Goal: Complete application form

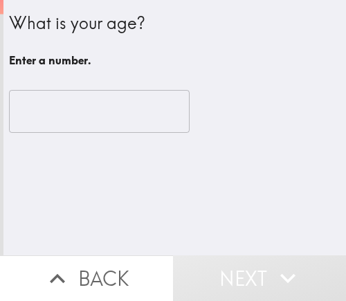
click at [79, 122] on input "number" at bounding box center [99, 111] width 181 height 43
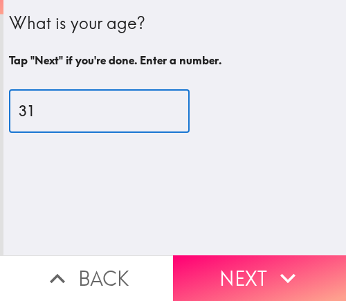
type input "31"
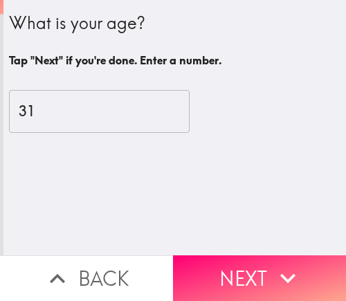
click at [115, 119] on input "31" at bounding box center [99, 111] width 181 height 43
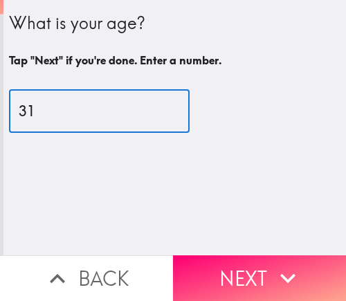
drag, startPoint x: 239, startPoint y: 264, endPoint x: 157, endPoint y: 263, distance: 82.3
click at [240, 264] on button "Next" at bounding box center [259, 278] width 173 height 46
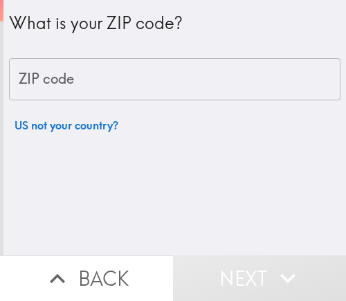
click at [117, 92] on input "ZIP code" at bounding box center [174, 79] width 331 height 43
paste input "33621"
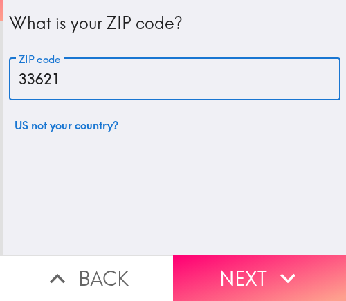
type input "33621"
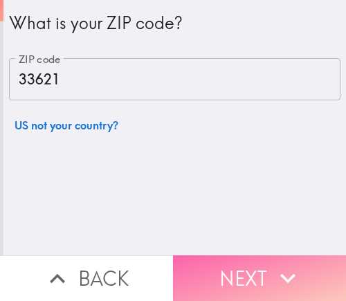
click at [266, 287] on button "Next" at bounding box center [259, 278] width 173 height 46
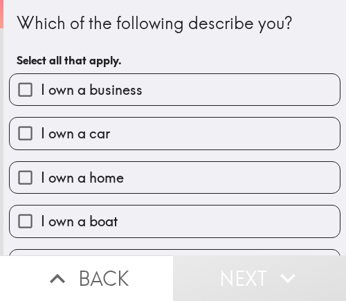
click at [118, 95] on span "I own a business" at bounding box center [92, 89] width 102 height 19
click at [41, 95] on input "I own a business" at bounding box center [25, 89] width 31 height 31
checkbox input "true"
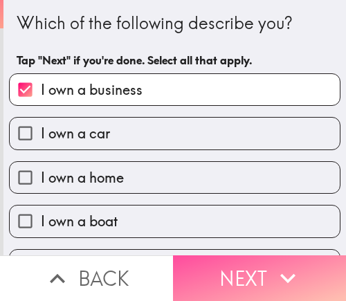
drag, startPoint x: 252, startPoint y: 268, endPoint x: 320, endPoint y: 226, distance: 79.3
click at [252, 268] on button "Next" at bounding box center [259, 278] width 173 height 46
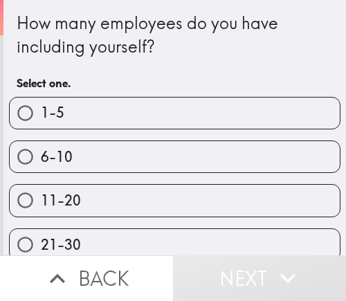
click at [72, 165] on label "6-10" at bounding box center [175, 156] width 330 height 31
click at [41, 165] on input "6-10" at bounding box center [25, 156] width 31 height 31
radio input "true"
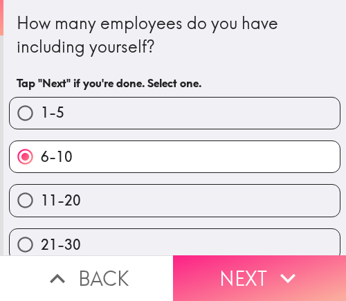
click at [230, 275] on button "Next" at bounding box center [259, 278] width 173 height 46
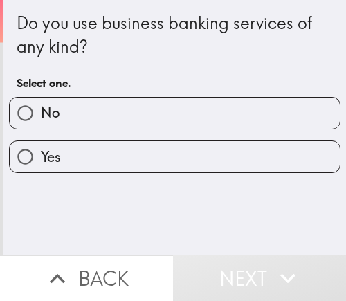
drag, startPoint x: 55, startPoint y: 156, endPoint x: 8, endPoint y: 182, distance: 53.9
click at [55, 156] on span "Yes" at bounding box center [51, 156] width 20 height 19
click at [41, 156] on input "Yes" at bounding box center [25, 156] width 31 height 31
radio input "true"
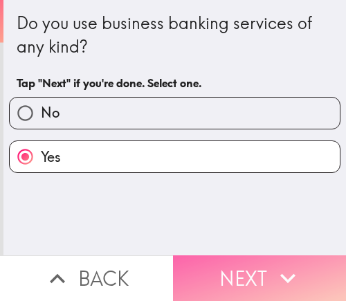
click at [254, 272] on button "Next" at bounding box center [259, 278] width 173 height 46
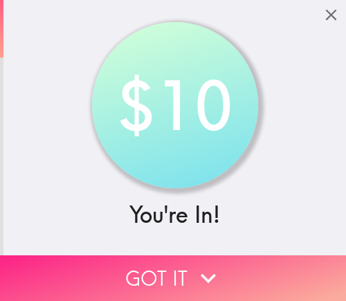
click at [251, 258] on button "Got it" at bounding box center [173, 278] width 346 height 46
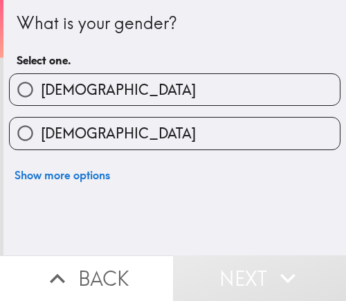
click at [72, 97] on label "[DEMOGRAPHIC_DATA]" at bounding box center [175, 89] width 330 height 31
click at [41, 97] on input "[DEMOGRAPHIC_DATA]" at bounding box center [25, 89] width 31 height 31
radio input "true"
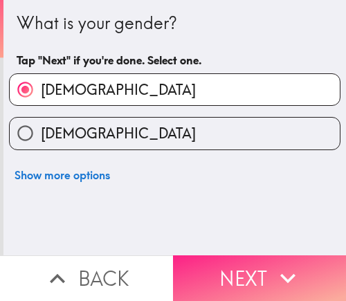
click at [203, 267] on button "Next" at bounding box center [259, 278] width 173 height 46
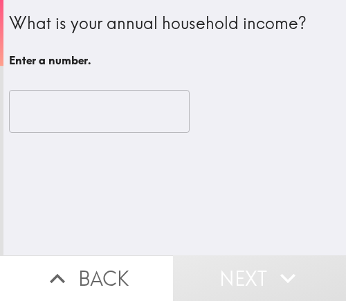
click at [93, 133] on div "​" at bounding box center [174, 111] width 331 height 76
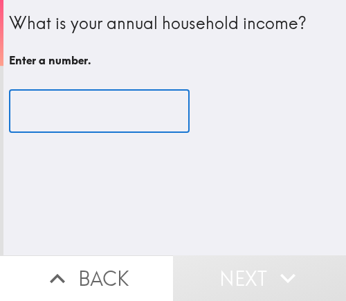
click at [87, 111] on input "number" at bounding box center [99, 111] width 181 height 43
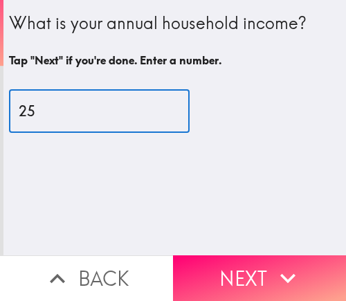
type input "25"
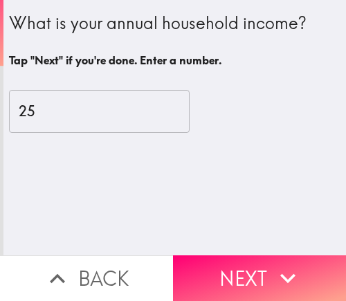
drag, startPoint x: 240, startPoint y: 282, endPoint x: 333, endPoint y: 191, distance: 130.1
click at [241, 281] on button "Next" at bounding box center [259, 278] width 173 height 46
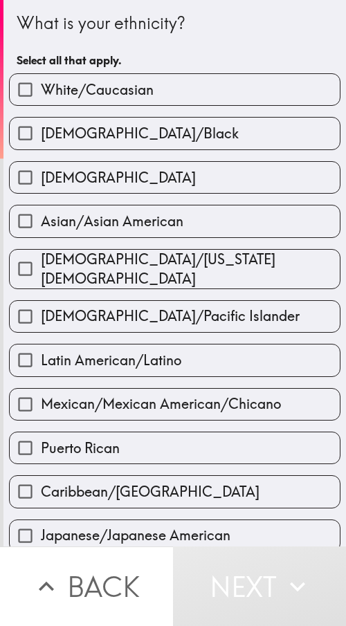
click at [119, 145] on label "[DEMOGRAPHIC_DATA]/Black" at bounding box center [175, 133] width 330 height 31
click at [41, 145] on input "[DEMOGRAPHIC_DATA]/Black" at bounding box center [25, 133] width 31 height 31
checkbox input "true"
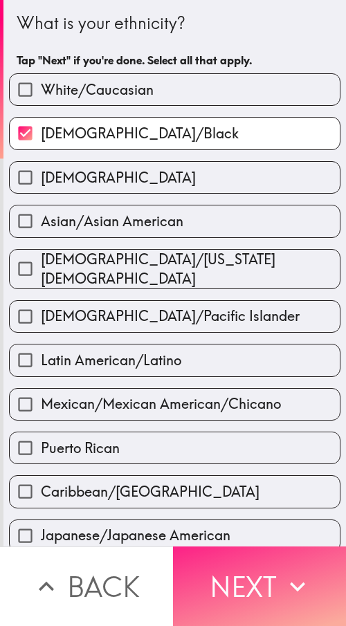
click at [219, 300] on button "Next" at bounding box center [259, 586] width 173 height 80
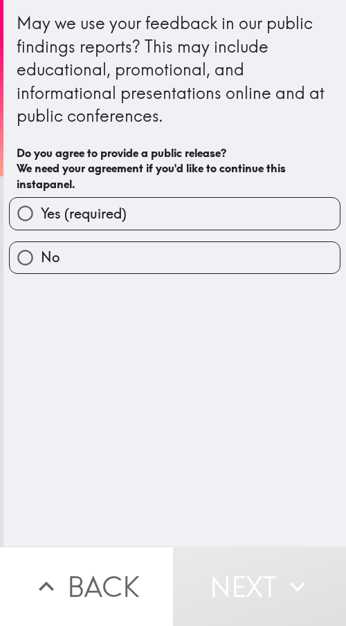
click at [75, 219] on span "Yes (required)" at bounding box center [84, 213] width 86 height 19
click at [41, 219] on input "Yes (required)" at bounding box center [25, 213] width 31 height 31
radio input "true"
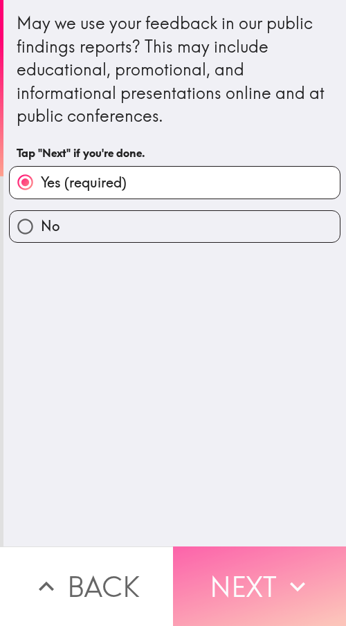
drag, startPoint x: 205, startPoint y: 565, endPoint x: 23, endPoint y: 571, distance: 182.7
click at [205, 300] on button "Next" at bounding box center [259, 586] width 173 height 80
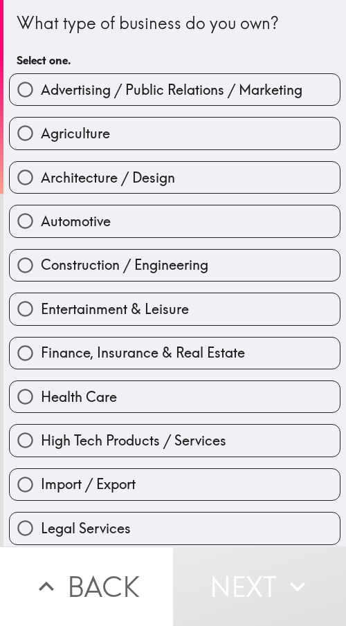
click at [74, 300] on span "Finance, Insurance & Real Estate" at bounding box center [143, 352] width 204 height 19
click at [41, 300] on input "Finance, Insurance & Real Estate" at bounding box center [25, 353] width 31 height 31
radio input "true"
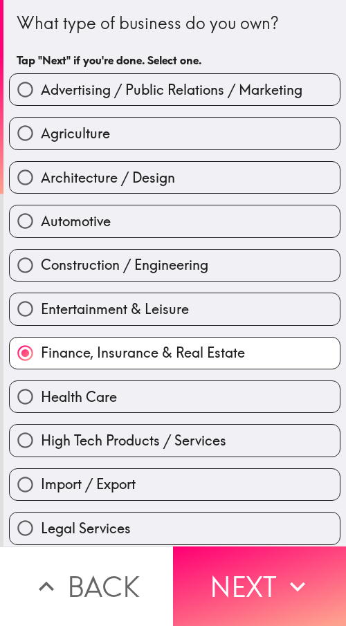
drag, startPoint x: 229, startPoint y: 566, endPoint x: 126, endPoint y: 592, distance: 106.4
click at [229, 300] on button "Next" at bounding box center [259, 586] width 173 height 80
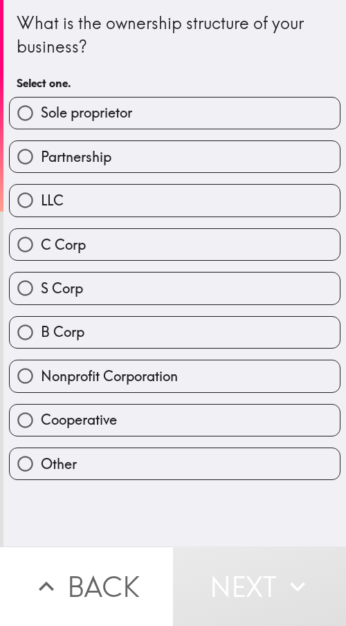
click at [106, 121] on span "Sole proprietor" at bounding box center [86, 112] width 91 height 19
click at [41, 121] on input "Sole proprietor" at bounding box center [25, 113] width 31 height 31
radio input "true"
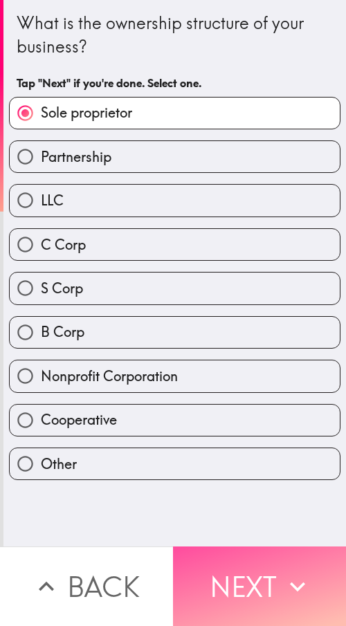
drag, startPoint x: 249, startPoint y: 598, endPoint x: 12, endPoint y: 593, distance: 237.3
click at [238, 300] on button "Next" at bounding box center [259, 586] width 173 height 80
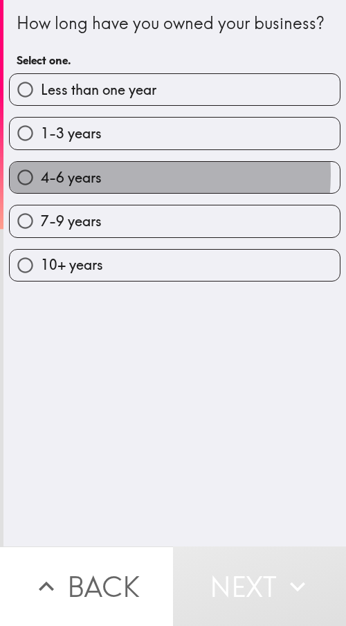
drag, startPoint x: 93, startPoint y: 196, endPoint x: 84, endPoint y: 206, distance: 13.7
click at [93, 187] on span "4-6 years" at bounding box center [71, 177] width 61 height 19
click at [41, 193] on input "4-6 years" at bounding box center [25, 177] width 31 height 31
radio input "true"
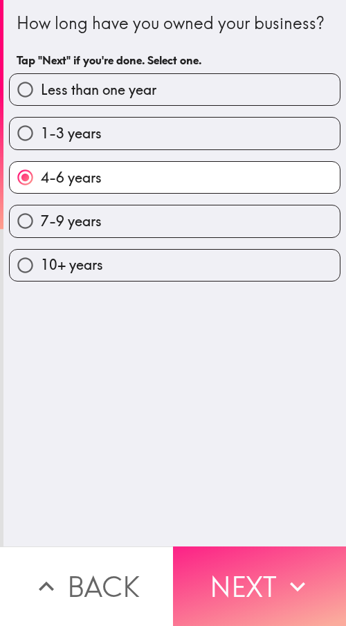
drag, startPoint x: 212, startPoint y: 569, endPoint x: 189, endPoint y: 578, distance: 24.5
click at [212, 300] on button "Next" at bounding box center [259, 586] width 173 height 80
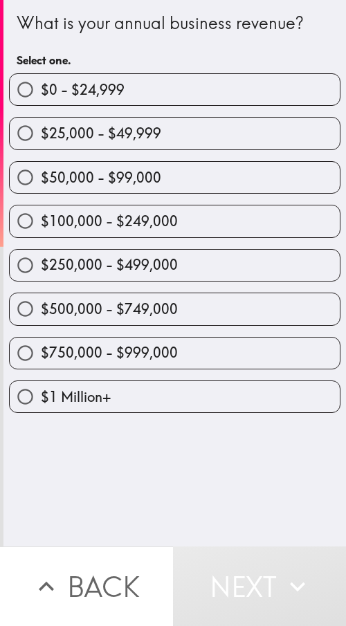
drag, startPoint x: 104, startPoint y: 259, endPoint x: 101, endPoint y: 266, distance: 8.1
click at [104, 259] on span "$250,000 - $499,000" at bounding box center [109, 264] width 137 height 19
click at [41, 259] on input "$250,000 - $499,000" at bounding box center [25, 265] width 31 height 31
radio input "true"
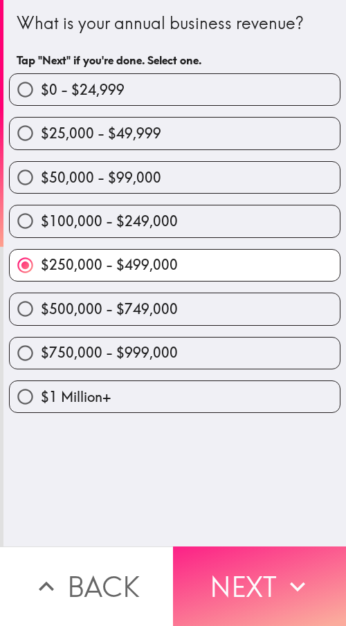
click at [255, 300] on button "Next" at bounding box center [259, 586] width 173 height 80
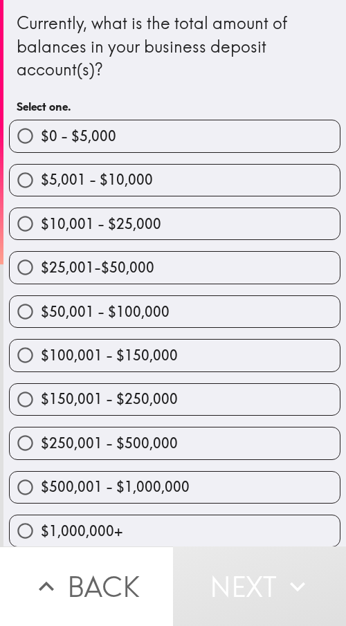
click at [86, 300] on span "$150,001 - $250,000" at bounding box center [109, 398] width 137 height 19
click at [41, 300] on input "$150,001 - $250,000" at bounding box center [25, 399] width 31 height 31
radio input "true"
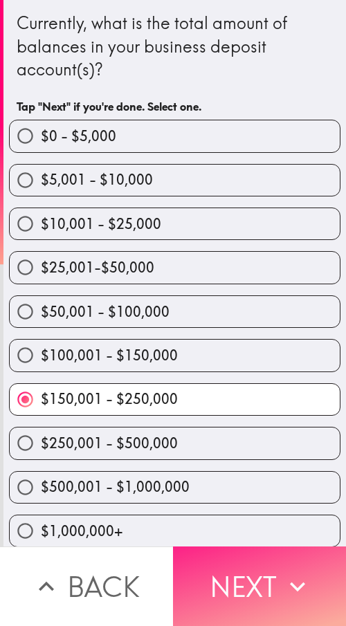
click at [217, 300] on button "Next" at bounding box center [259, 586] width 173 height 80
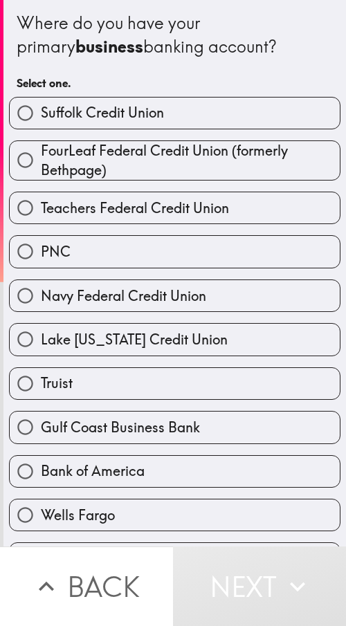
click at [79, 300] on label "Truist" at bounding box center [175, 383] width 330 height 31
click at [41, 300] on input "Truist" at bounding box center [25, 383] width 31 height 31
radio input "true"
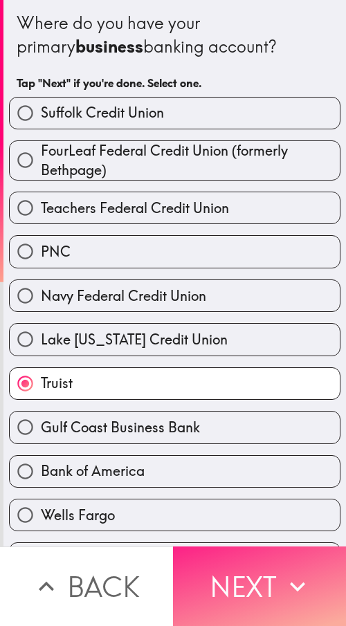
click at [223, 300] on button "Next" at bounding box center [259, 586] width 173 height 80
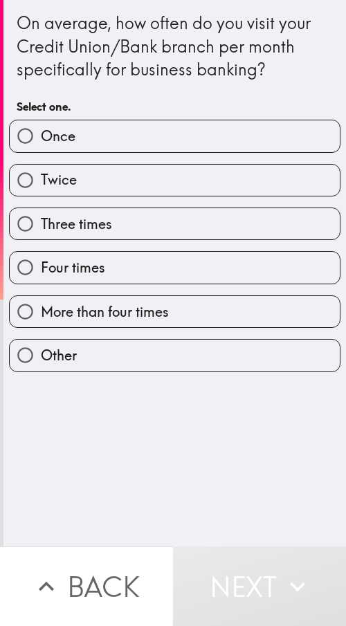
click at [55, 190] on label "Twice" at bounding box center [175, 180] width 330 height 31
click at [41, 190] on input "Twice" at bounding box center [25, 180] width 31 height 31
radio input "true"
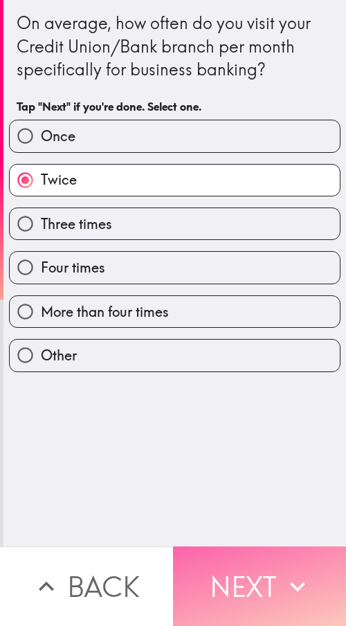
click at [226, 300] on button "Next" at bounding box center [259, 586] width 173 height 80
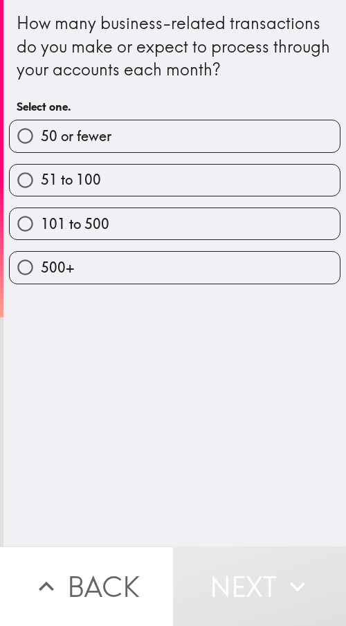
click at [109, 190] on label "51 to 100" at bounding box center [175, 180] width 330 height 31
click at [41, 190] on input "51 to 100" at bounding box center [25, 180] width 31 height 31
radio input "true"
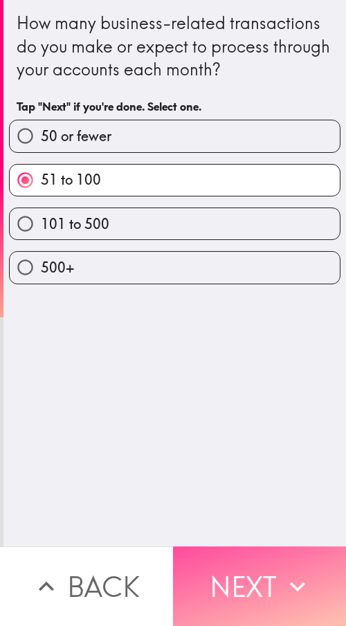
drag, startPoint x: 293, startPoint y: 569, endPoint x: 6, endPoint y: 569, distance: 287.1
click at [288, 300] on icon "button" at bounding box center [297, 586] width 30 height 30
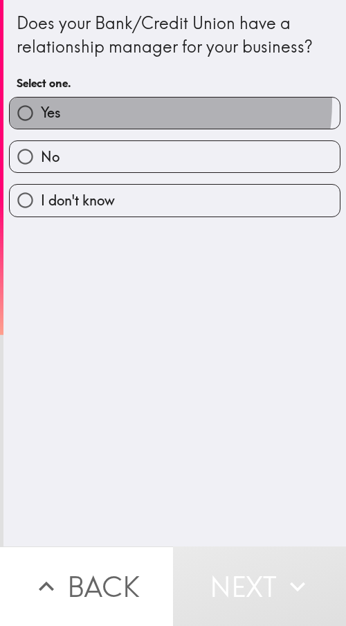
drag, startPoint x: 126, startPoint y: 102, endPoint x: 113, endPoint y: 174, distance: 72.5
click at [126, 102] on label "Yes" at bounding box center [175, 113] width 330 height 31
click at [41, 102] on input "Yes" at bounding box center [25, 113] width 31 height 31
radio input "true"
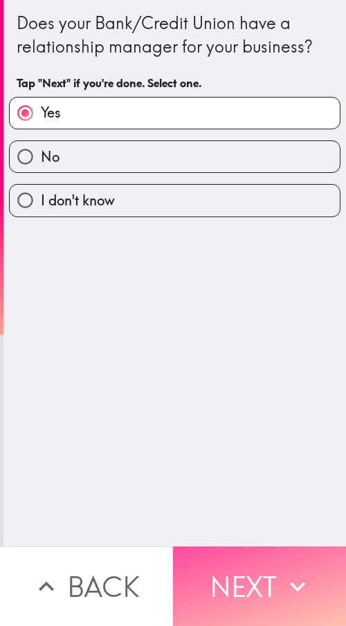
drag, startPoint x: 231, startPoint y: 589, endPoint x: 134, endPoint y: 607, distance: 98.6
click at [230, 300] on button "Next" at bounding box center [259, 586] width 173 height 80
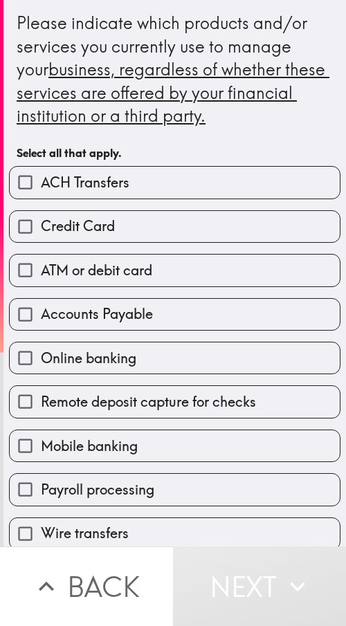
click at [99, 295] on div "Accounts Payable" at bounding box center [169, 309] width 342 height 44
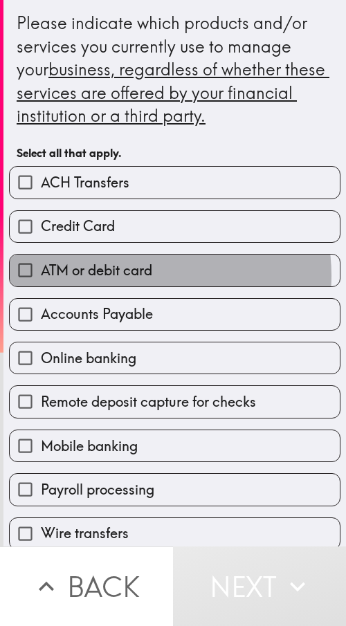
click at [140, 275] on span "ATM or debit card" at bounding box center [96, 270] width 111 height 19
click at [41, 275] on input "ATM or debit card" at bounding box center [25, 270] width 31 height 31
checkbox input "true"
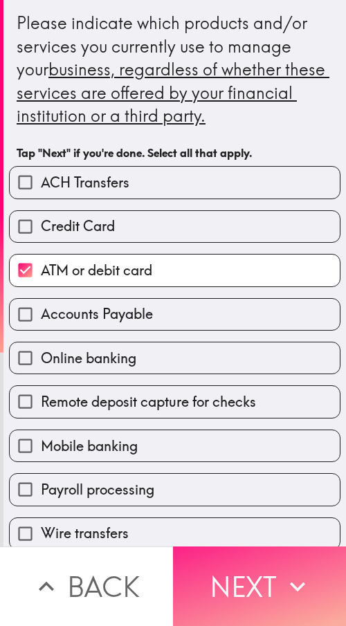
click at [280, 300] on button "Next" at bounding box center [259, 586] width 173 height 80
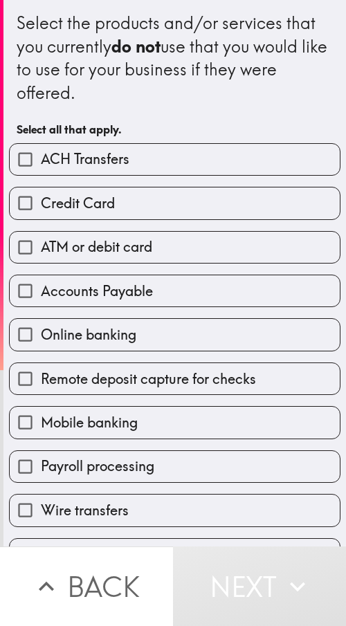
click at [106, 288] on span "Accounts Payable" at bounding box center [97, 291] width 112 height 19
click at [41, 288] on input "Accounts Payable" at bounding box center [25, 290] width 31 height 31
checkbox input "true"
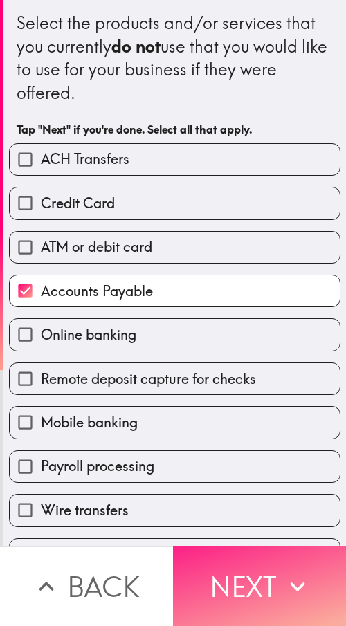
click at [226, 300] on button "Next" at bounding box center [259, 586] width 173 height 80
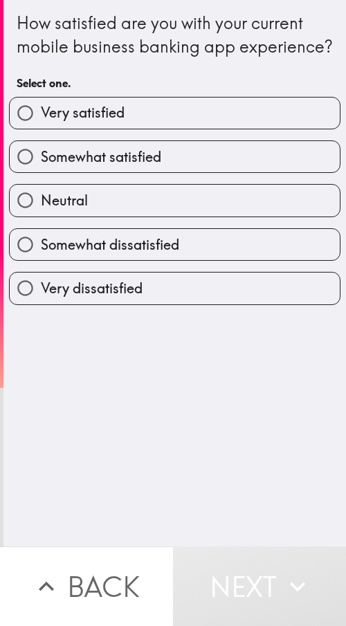
click at [49, 167] on span "Somewhat satisfied" at bounding box center [101, 156] width 120 height 19
click at [41, 172] on input "Somewhat satisfied" at bounding box center [25, 156] width 31 height 31
radio input "true"
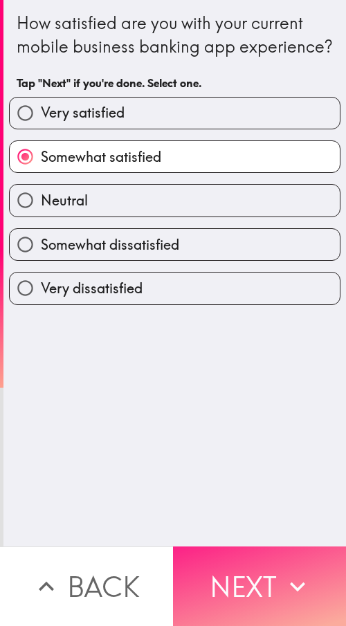
click at [246, 300] on button "Next" at bounding box center [259, 586] width 173 height 80
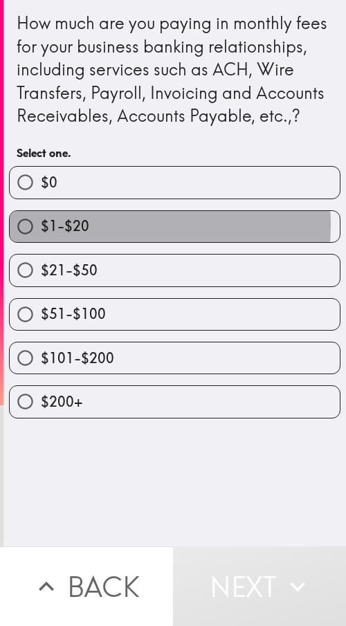
click at [102, 242] on label "$1-$20" at bounding box center [175, 226] width 330 height 31
click at [41, 242] on input "$1-$20" at bounding box center [25, 226] width 31 height 31
radio input "true"
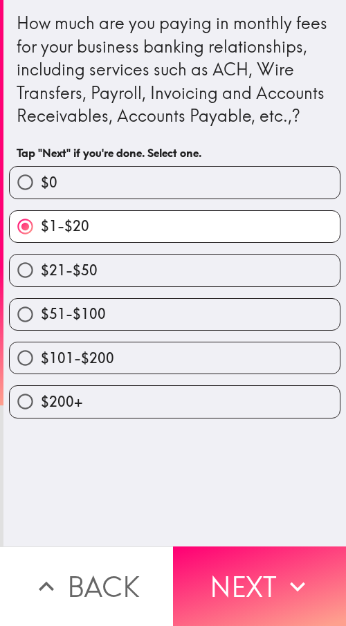
click at [77, 300] on div "$51-$100" at bounding box center [169, 309] width 342 height 44
click at [94, 300] on label "$51-$100" at bounding box center [175, 314] width 330 height 31
click at [41, 300] on input "$51-$100" at bounding box center [25, 314] width 31 height 31
radio input "true"
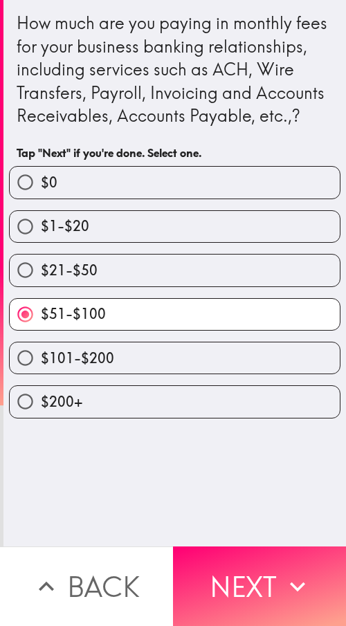
click at [235, 300] on div "How much are you paying in monthly fees for your business banking relationships…" at bounding box center [174, 273] width 342 height 546
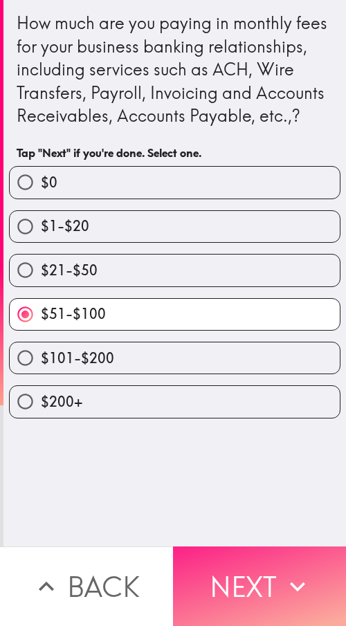
click at [236, 300] on button "Next" at bounding box center [259, 586] width 173 height 80
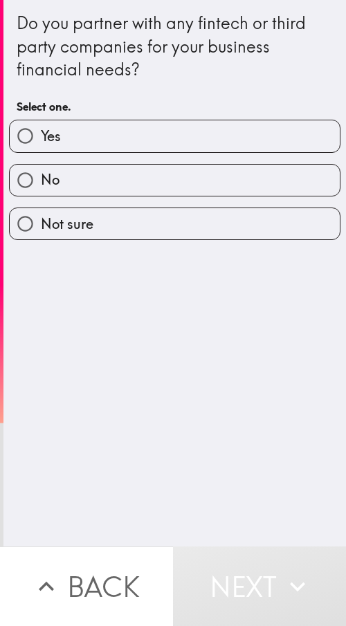
drag, startPoint x: 95, startPoint y: 140, endPoint x: 92, endPoint y: 185, distance: 45.1
click at [95, 140] on label "Yes" at bounding box center [175, 135] width 330 height 31
click at [41, 140] on input "Yes" at bounding box center [25, 135] width 31 height 31
radio input "true"
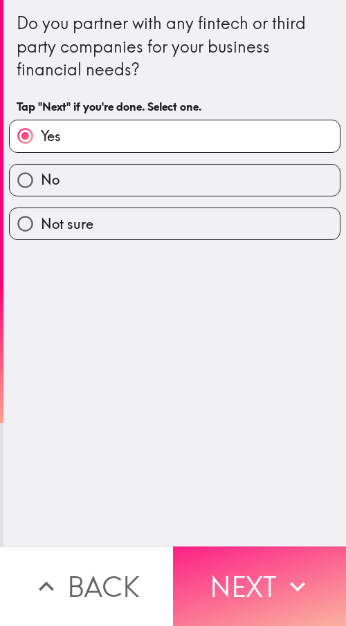
click at [232, 300] on button "Next" at bounding box center [259, 586] width 173 height 80
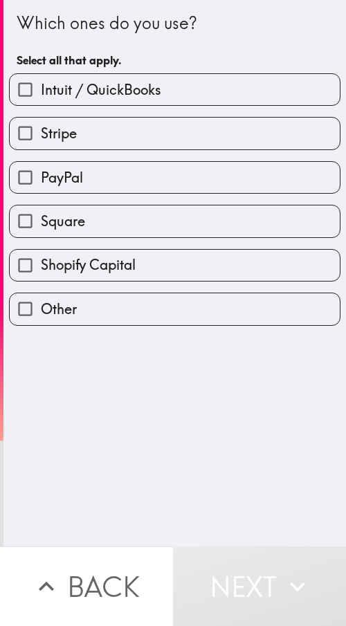
click at [92, 210] on label "Square" at bounding box center [175, 220] width 330 height 31
click at [41, 210] on input "Square" at bounding box center [25, 220] width 31 height 31
checkbox input "true"
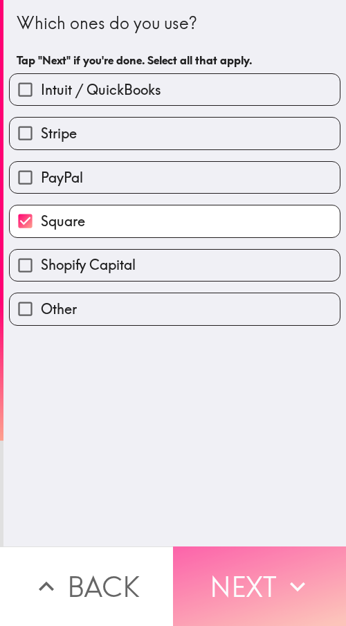
click at [282, 300] on icon "button" at bounding box center [297, 586] width 30 height 30
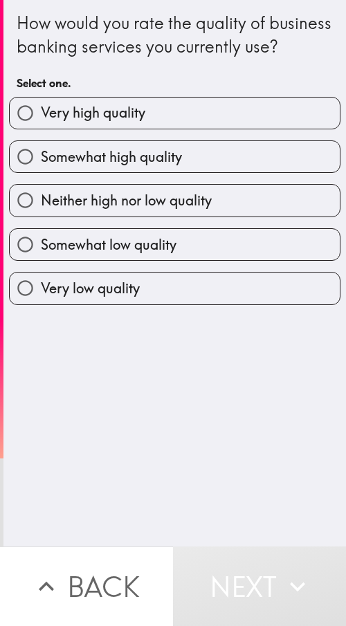
click at [63, 122] on span "Very high quality" at bounding box center [93, 112] width 104 height 19
click at [41, 129] on input "Very high quality" at bounding box center [25, 113] width 31 height 31
radio input "true"
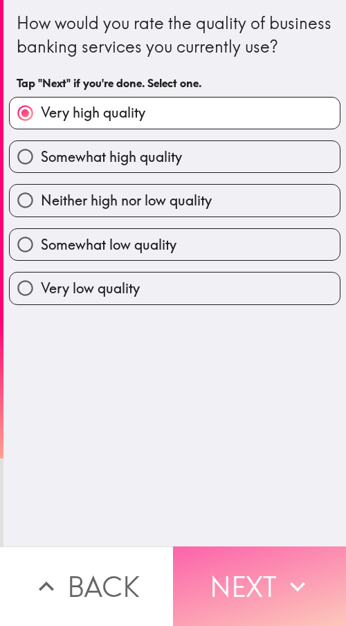
click at [250, 300] on button "Next" at bounding box center [259, 586] width 173 height 80
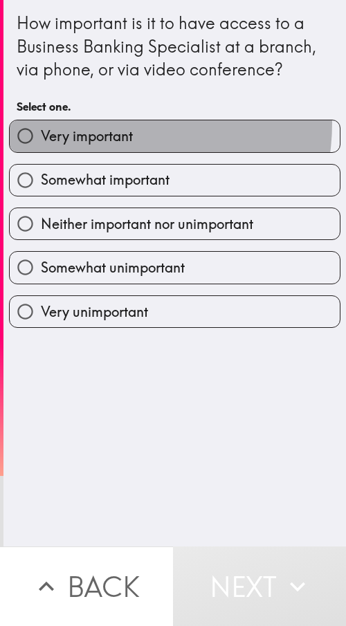
click at [93, 122] on label "Very important" at bounding box center [175, 135] width 330 height 31
click at [41, 122] on input "Very important" at bounding box center [25, 135] width 31 height 31
radio input "true"
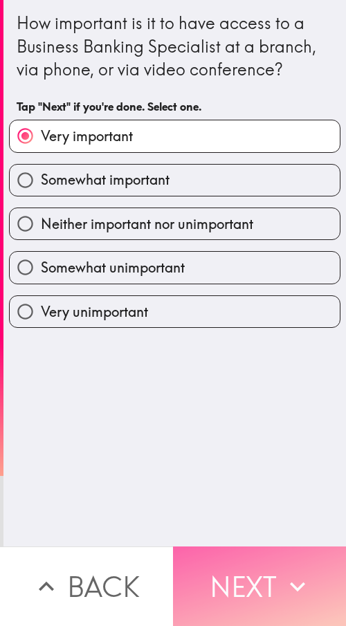
click at [270, 300] on button "Next" at bounding box center [259, 586] width 173 height 80
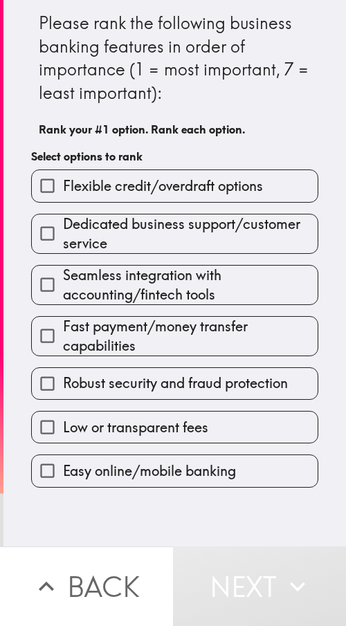
click at [33, 300] on div "Easy online/mobile banking" at bounding box center [169, 465] width 298 height 44
drag, startPoint x: 36, startPoint y: 441, endPoint x: 39, endPoint y: 465, distance: 24.5
click at [37, 300] on div "Flexible credit/overdraft options Dedicated business support/customer service S…" at bounding box center [169, 322] width 298 height 329
click at [39, 300] on input "Easy online/mobile banking" at bounding box center [47, 470] width 31 height 31
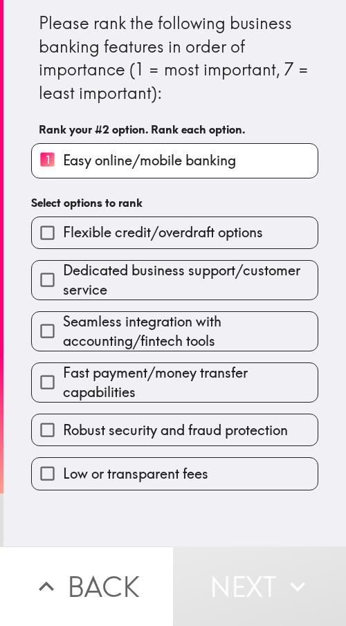
click at [39, 300] on input "Robust security and fraud protection" at bounding box center [47, 429] width 31 height 31
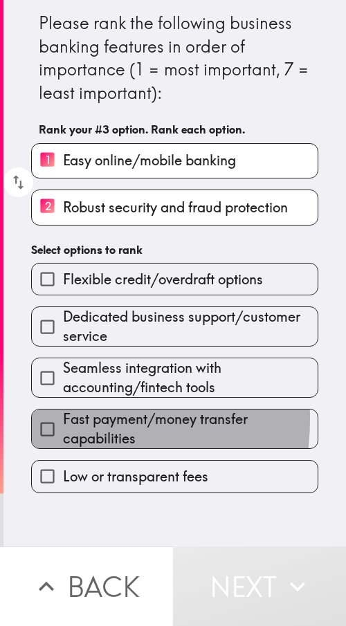
drag, startPoint x: 39, startPoint y: 412, endPoint x: 39, endPoint y: 403, distance: 9.0
click at [39, 300] on div "Fast payment/money transfer capabilities" at bounding box center [174, 429] width 287 height 40
click at [39, 300] on div "Flexible credit/overdraft options Dedicated business support/customer service S…" at bounding box center [169, 372] width 298 height 241
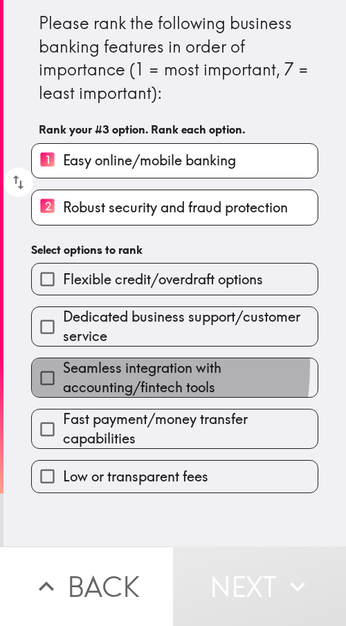
drag, startPoint x: 41, startPoint y: 365, endPoint x: 46, endPoint y: 322, distance: 43.2
click at [43, 300] on div "Flexible credit/overdraft options Dedicated business support/customer service S…" at bounding box center [169, 372] width 298 height 241
drag, startPoint x: 46, startPoint y: 322, endPoint x: 44, endPoint y: 288, distance: 34.0
click at [46, 300] on input "Dedicated business support/customer service" at bounding box center [47, 326] width 31 height 31
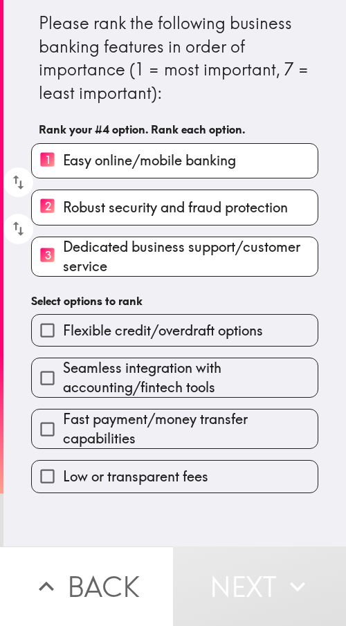
click at [43, 281] on div "Please rank the following business banking features in order of importance (1 =…" at bounding box center [174, 246] width 342 height 493
drag, startPoint x: 43, startPoint y: 280, endPoint x: 44, endPoint y: 304, distance: 24.2
click at [44, 290] on div "Please rank the following business banking features in order of importance (1 =…" at bounding box center [174, 246] width 342 height 493
drag, startPoint x: 44, startPoint y: 322, endPoint x: 42, endPoint y: 344, distance: 22.9
click at [44, 300] on input "Flexible credit/overdraft options" at bounding box center [47, 330] width 31 height 31
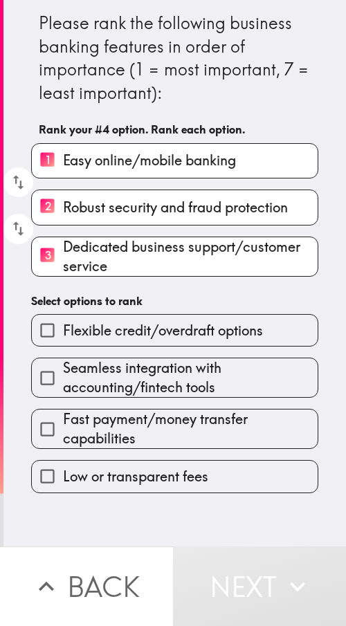
click at [42, 300] on div "Please rank the following business banking features in order of importance (1 =…" at bounding box center [174, 246] width 342 height 493
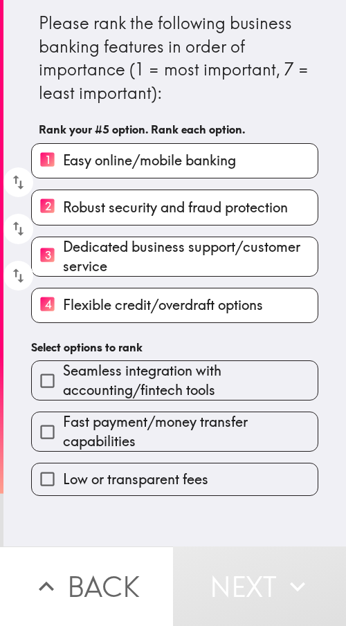
click at [41, 300] on input "Seamless integration with accounting/fintech tools" at bounding box center [47, 380] width 31 height 31
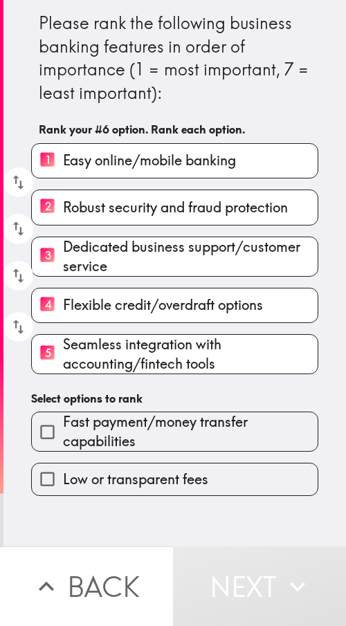
drag, startPoint x: 41, startPoint y: 398, endPoint x: 41, endPoint y: 416, distance: 18.7
click at [41, 300] on div "Please rank the following business banking features in order of importance (1 =…" at bounding box center [174, 248] width 342 height 496
click at [39, 300] on input "Fast payment/money transfer capabilities" at bounding box center [47, 431] width 31 height 31
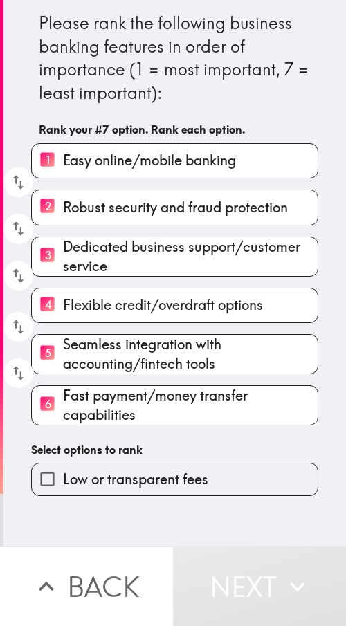
drag, startPoint x: 39, startPoint y: 444, endPoint x: 39, endPoint y: 455, distance: 11.1
click at [39, 300] on h6 "Select options to rank" at bounding box center [174, 449] width 287 height 15
drag, startPoint x: 39, startPoint y: 455, endPoint x: 37, endPoint y: 465, distance: 9.9
click at [38, 300] on div "Low or transparent fees" at bounding box center [169, 474] width 298 height 44
click at [35, 300] on input "Low or transparent fees" at bounding box center [47, 478] width 31 height 31
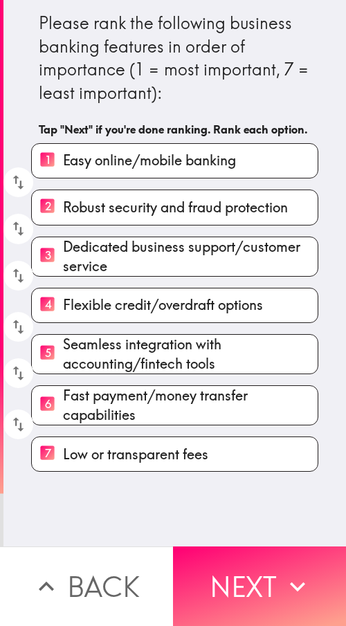
click at [40, 300] on div "Please rank the following business banking features in order of importance (1 =…" at bounding box center [174, 273] width 342 height 546
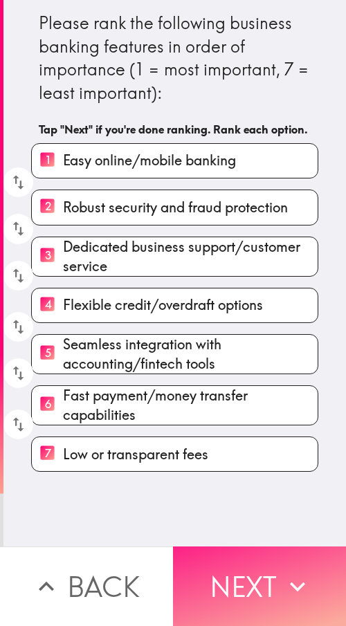
click at [228, 300] on button "Next" at bounding box center [259, 586] width 173 height 80
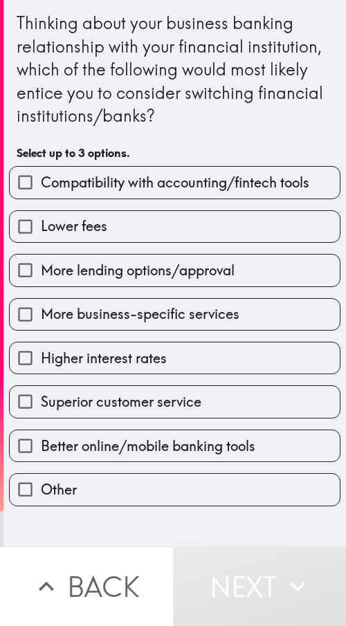
click at [79, 300] on div "Higher interest rates" at bounding box center [169, 353] width 342 height 44
click at [73, 300] on span "Higher interest rates" at bounding box center [104, 358] width 126 height 19
click at [41, 300] on input "Higher interest rates" at bounding box center [25, 357] width 31 height 31
checkbox input "true"
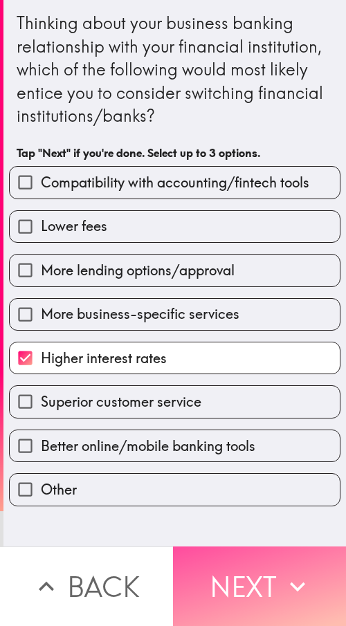
click at [225, 300] on button "Next" at bounding box center [259, 586] width 173 height 80
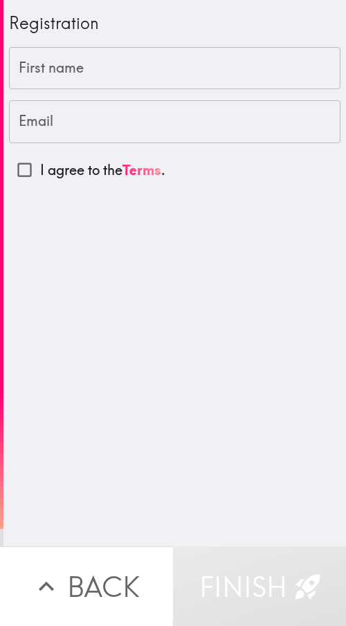
click at [63, 66] on div "First name First name" at bounding box center [174, 68] width 331 height 43
paste input "[PERSON_NAME]"
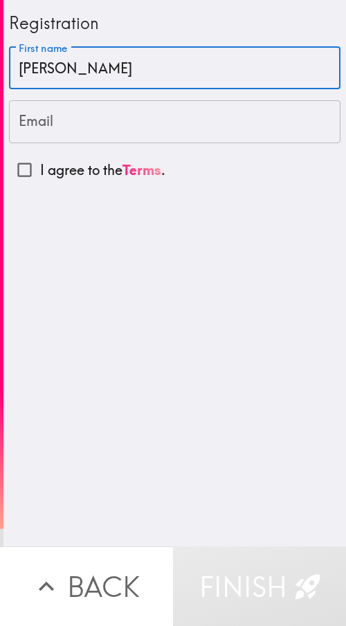
type input "[PERSON_NAME]"
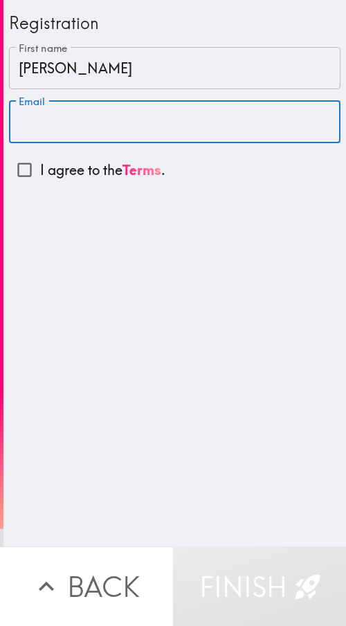
click at [72, 120] on input "Email" at bounding box center [174, 121] width 331 height 43
paste input "[EMAIL_ADDRESS][DOMAIN_NAME]"
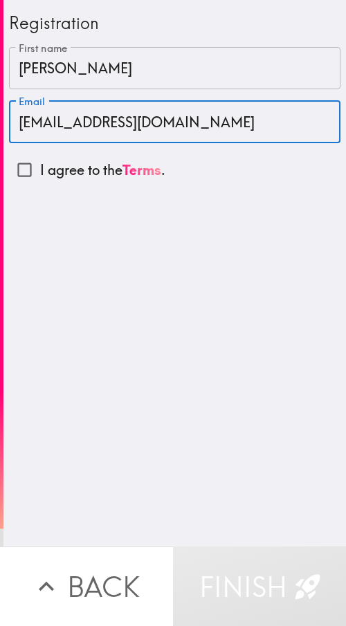
type input "[EMAIL_ADDRESS][DOMAIN_NAME]"
drag, startPoint x: 33, startPoint y: 174, endPoint x: 39, endPoint y: 187, distance: 14.9
click at [33, 174] on input "I agree to the Terms ." at bounding box center [24, 169] width 31 height 31
checkbox input "true"
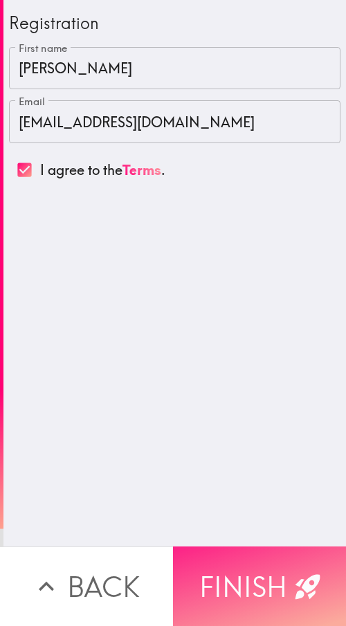
click at [293, 300] on icon "button" at bounding box center [308, 586] width 30 height 30
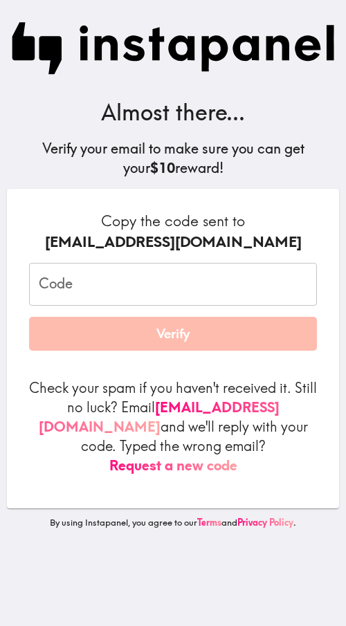
click at [75, 293] on input "Code" at bounding box center [173, 284] width 288 height 43
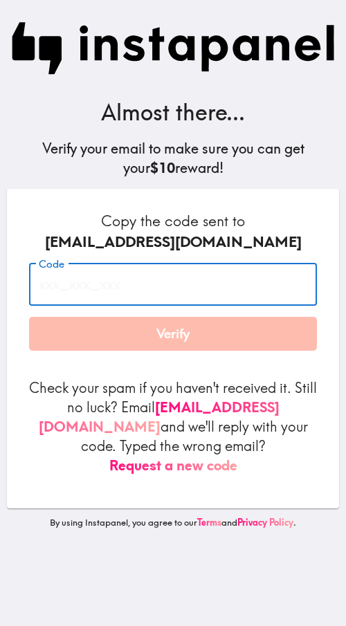
paste input "jg4_5iL_dPM"
type input "jg4_5iL_dPM"
click at [119, 300] on button "Verify" at bounding box center [173, 334] width 288 height 35
